Goal: Information Seeking & Learning: Learn about a topic

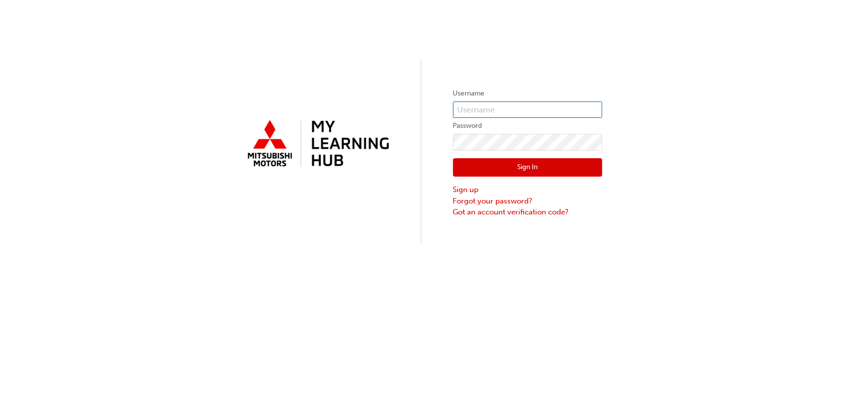
click at [510, 107] on input "text" at bounding box center [527, 109] width 149 height 17
type input "0005797644"
click button "Sign In" at bounding box center [527, 167] width 149 height 19
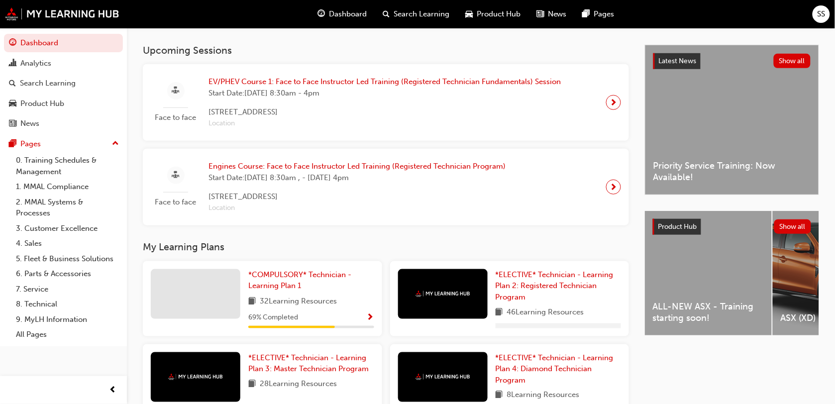
scroll to position [265, 0]
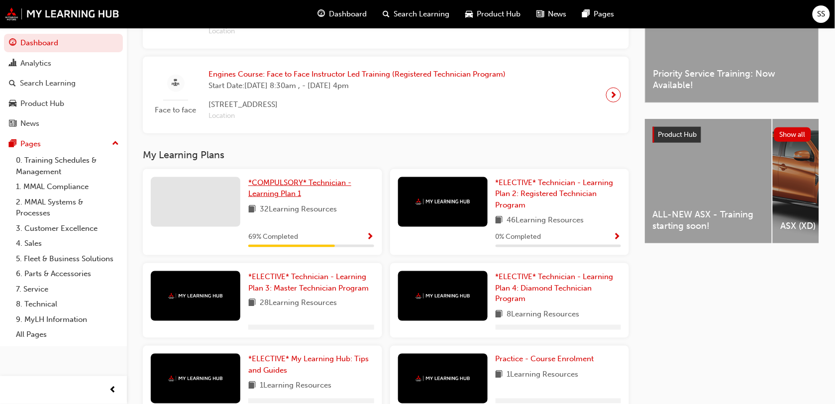
drag, startPoint x: 317, startPoint y: 175, endPoint x: 317, endPoint y: 181, distance: 5.5
click at [317, 181] on div "*COMPULSORY* Technician - Learning Plan 1 32 Learning Resources 69 % Completed" at bounding box center [262, 212] width 239 height 87
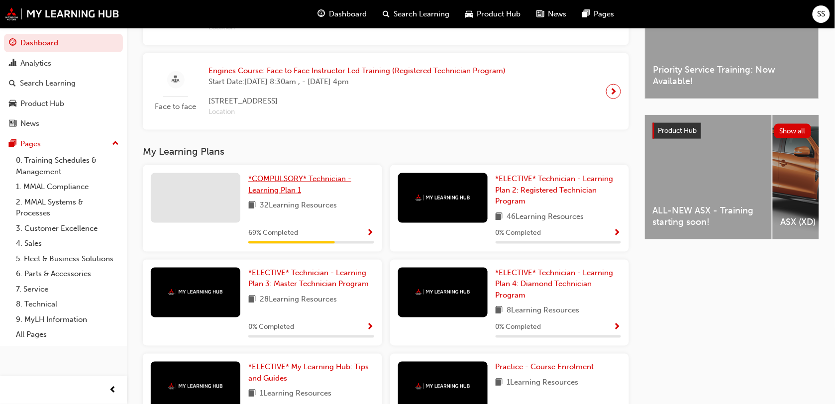
click at [317, 181] on span "*COMPULSORY* Technician - Learning Plan 1" at bounding box center [299, 184] width 103 height 20
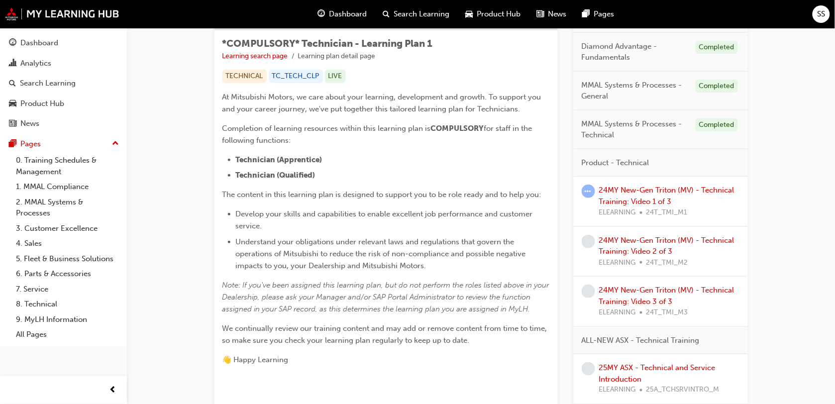
scroll to position [172, 0]
click at [613, 190] on link "24MY New-Gen Triton (MV) - Technical Training: Video 1 of 3" at bounding box center [666, 195] width 135 height 20
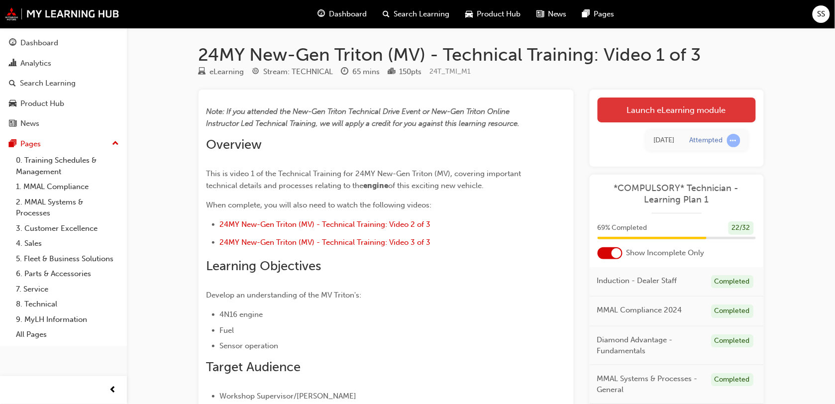
click at [625, 99] on link "Launch eLearning module" at bounding box center [676, 110] width 158 height 25
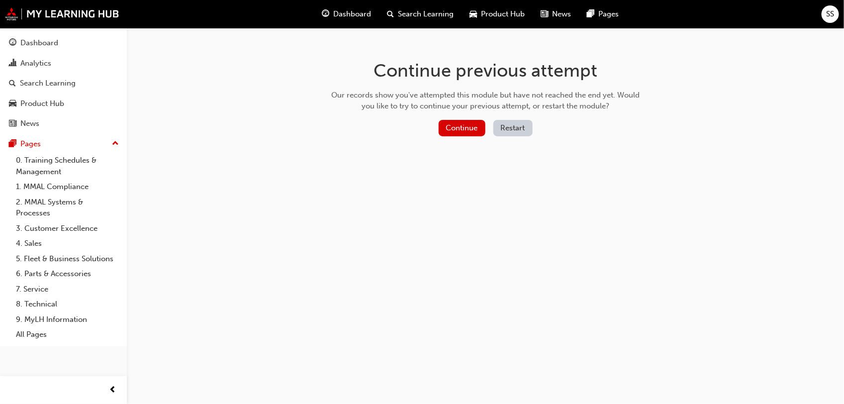
click at [500, 128] on button "Restart" at bounding box center [513, 128] width 39 height 16
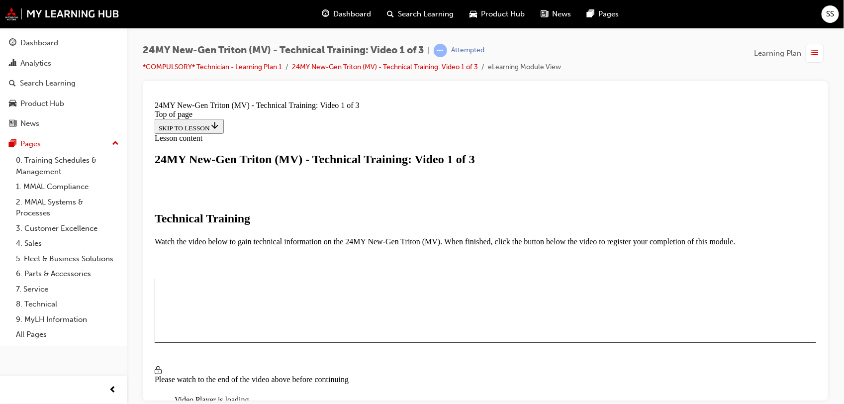
click at [178, 403] on span "Video player" at bounding box center [178, 408] width 0 height 7
click at [770, 309] on div "Video Player is loading. Play Video Pause Loaded : 100.00% 0:00:06 Remaining Ti…" at bounding box center [485, 309] width 662 height 0
drag, startPoint x: 717, startPoint y: 244, endPoint x: 712, endPoint y: 366, distance: 122.0
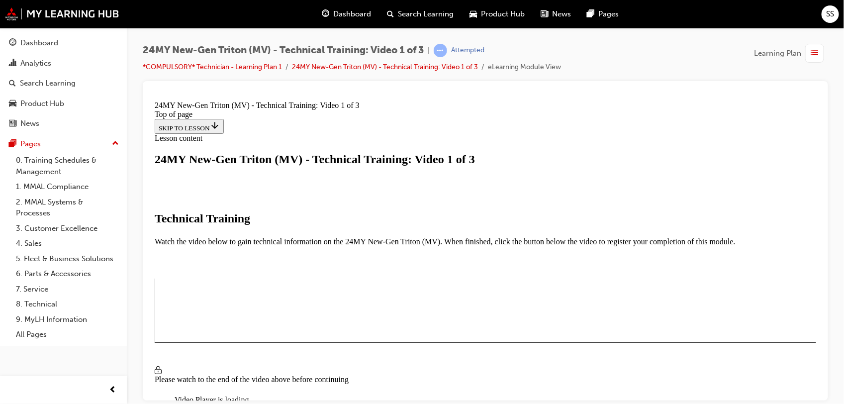
click at [839, 275] on div "24MY New-Gen Triton (MV) - Technical Training: Video 1 of 3 | Attempted *COMPUL…" at bounding box center [485, 203] width 717 height 351
